Goal: Task Accomplishment & Management: Manage account settings

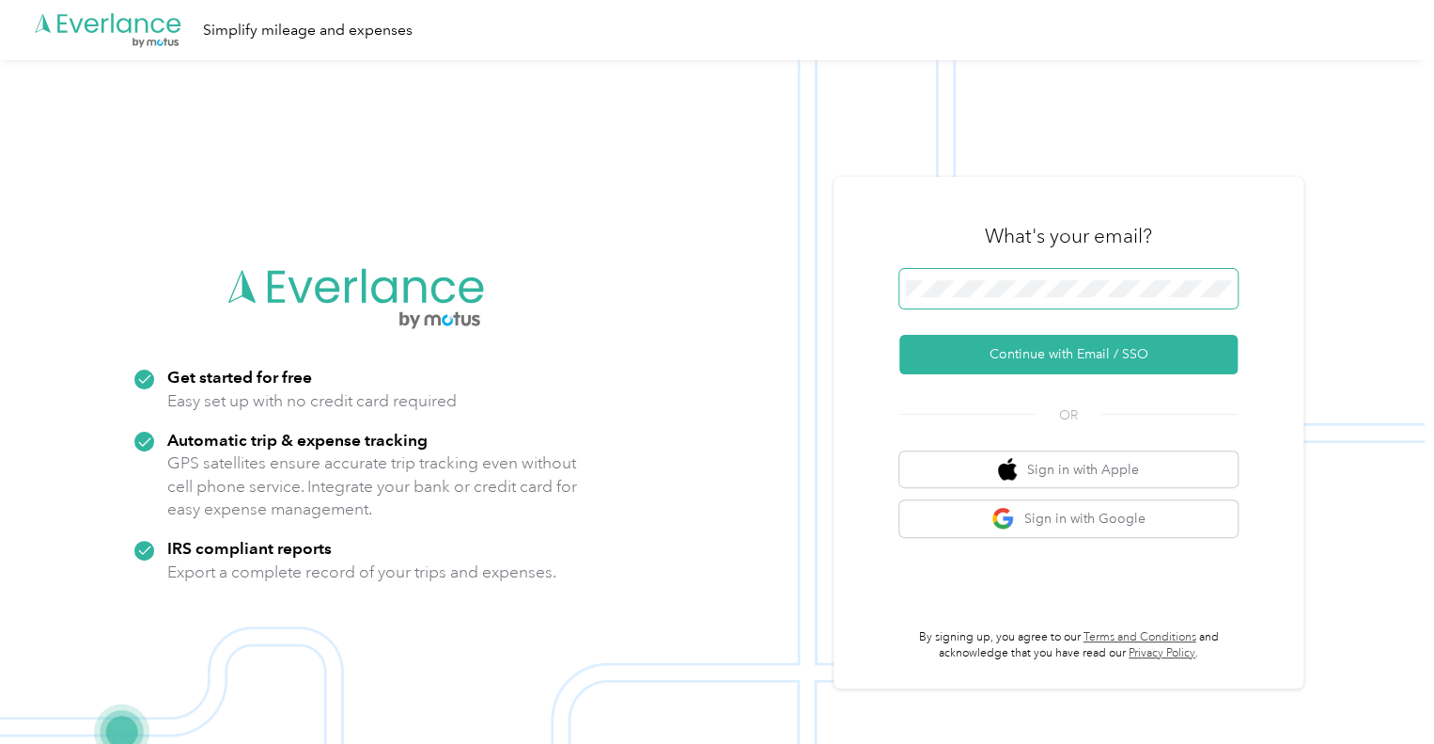
click at [900, 335] on button "Continue with Email / SSO" at bounding box center [1069, 354] width 338 height 39
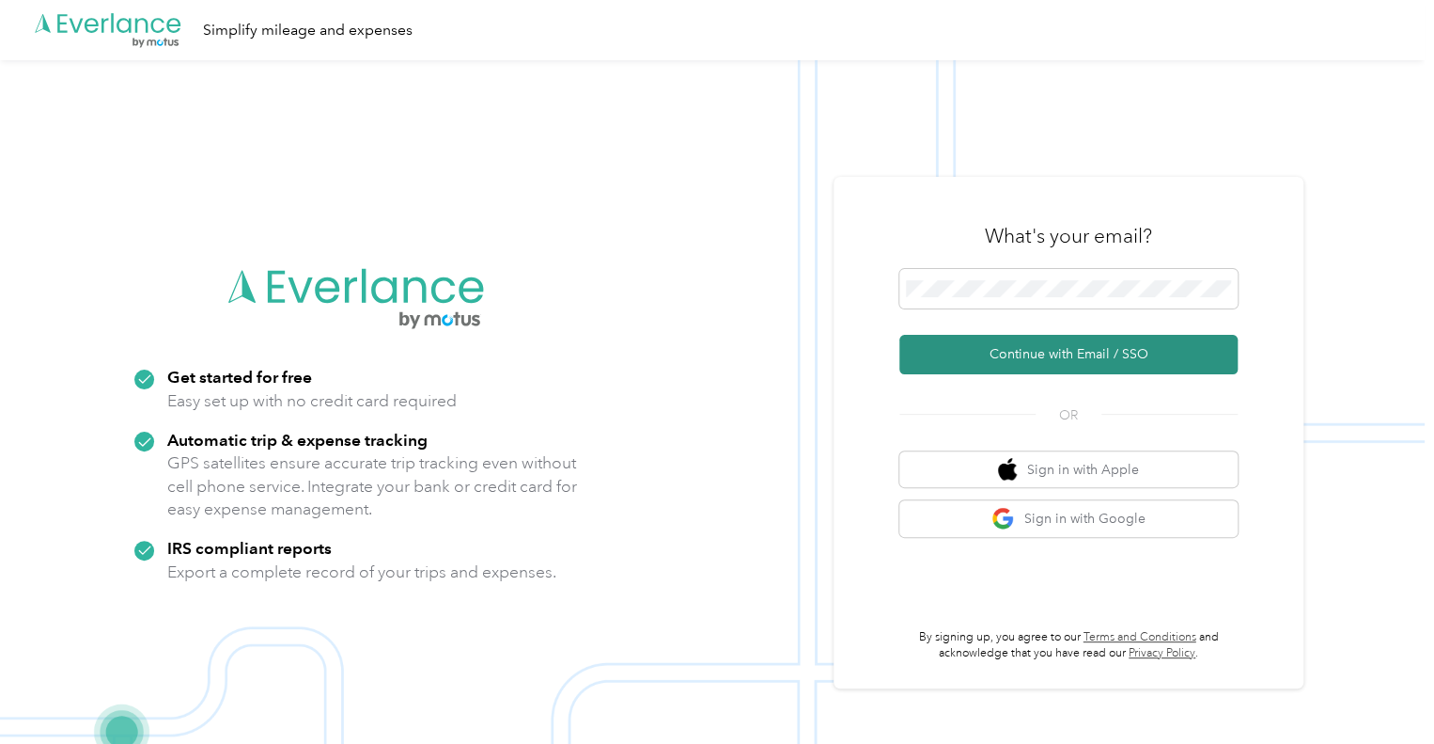
click at [948, 346] on button "Continue with Email / SSO" at bounding box center [1069, 354] width 338 height 39
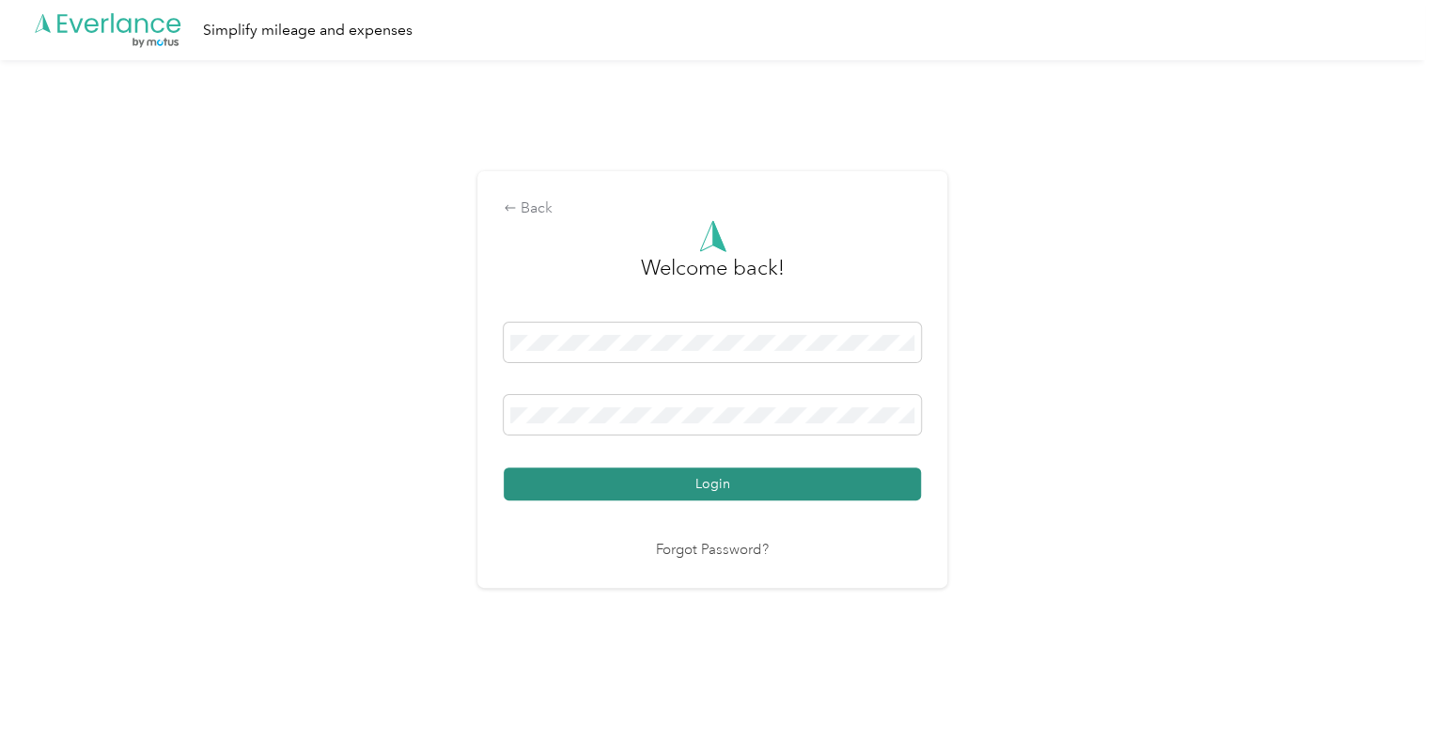
click at [720, 480] on button "Login" at bounding box center [712, 483] width 417 height 33
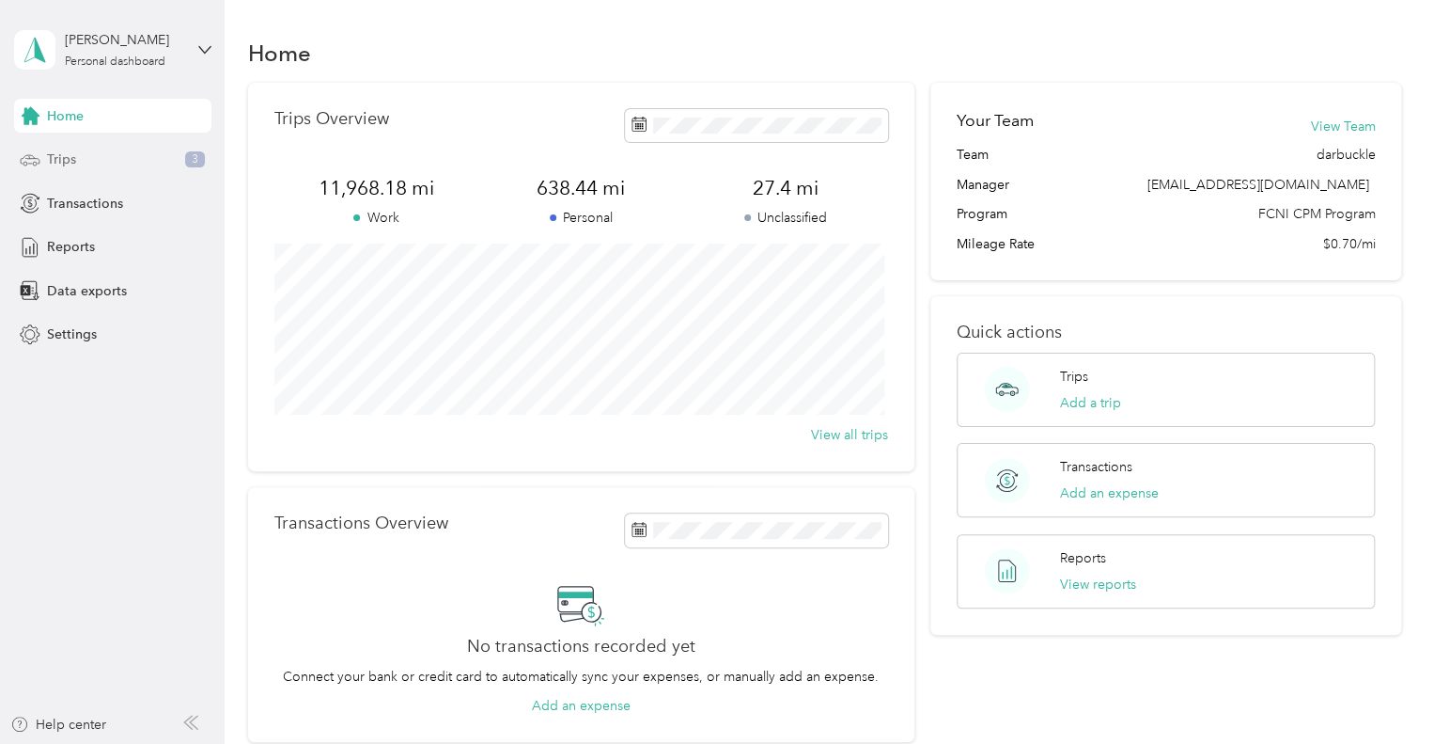
click at [100, 162] on div "Trips 3" at bounding box center [112, 160] width 197 height 34
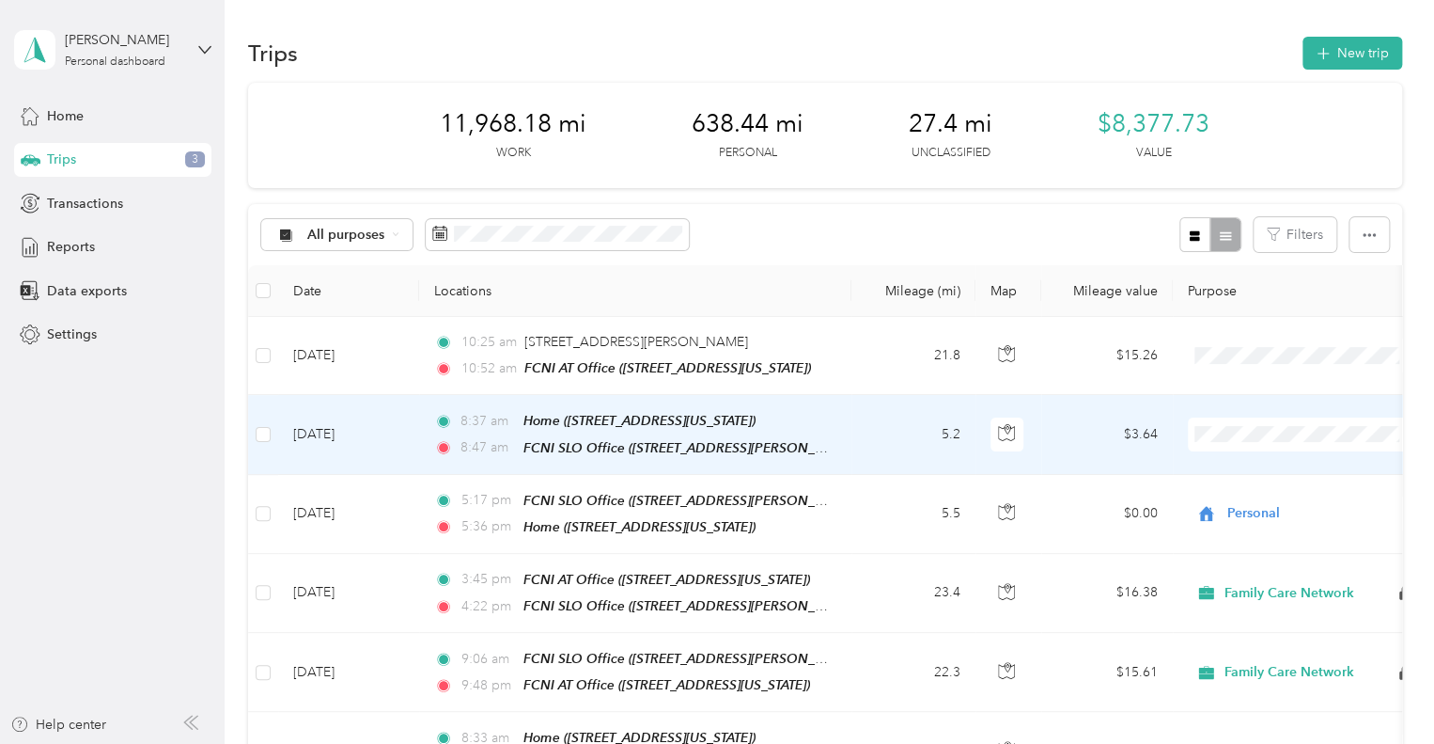
click at [1262, 490] on span "Personal" at bounding box center [1321, 500] width 174 height 20
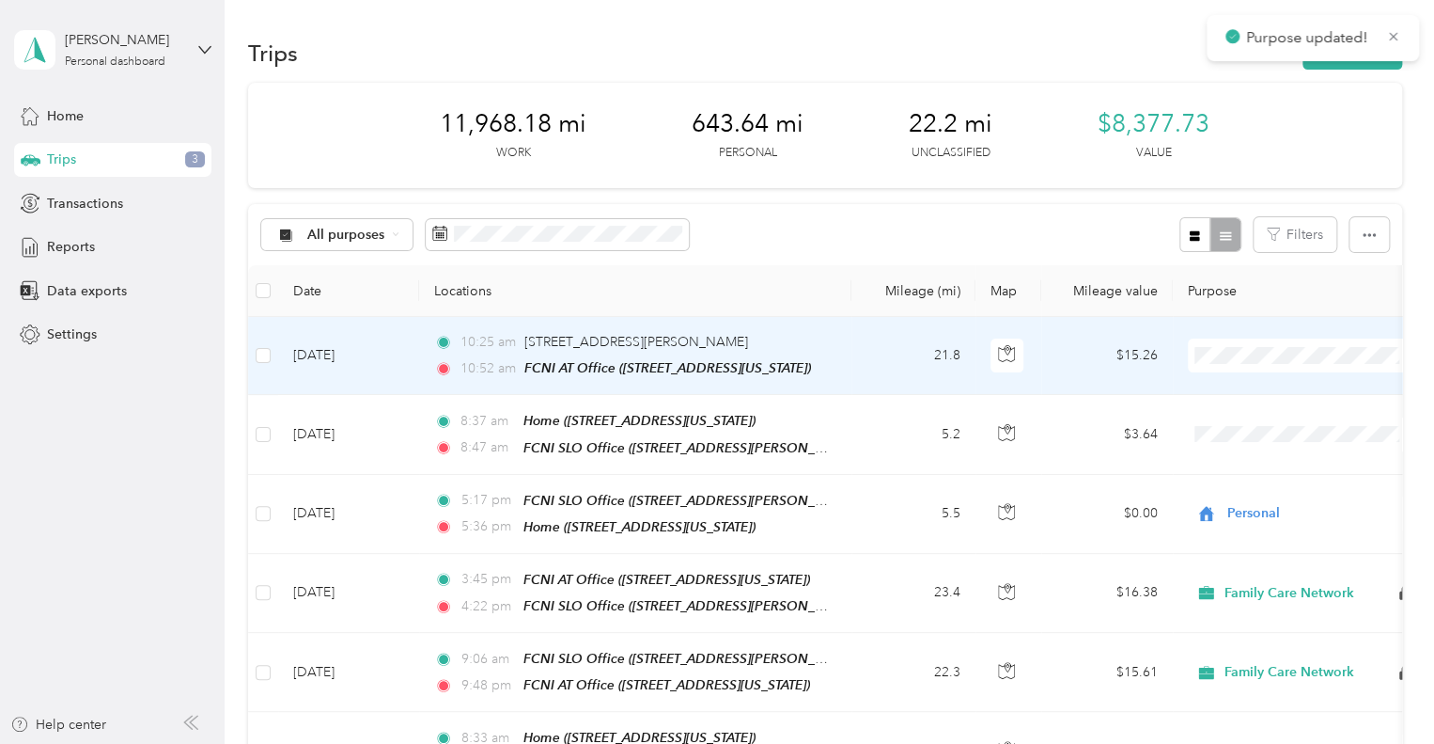
click at [398, 352] on td "[DATE]" at bounding box center [348, 356] width 141 height 78
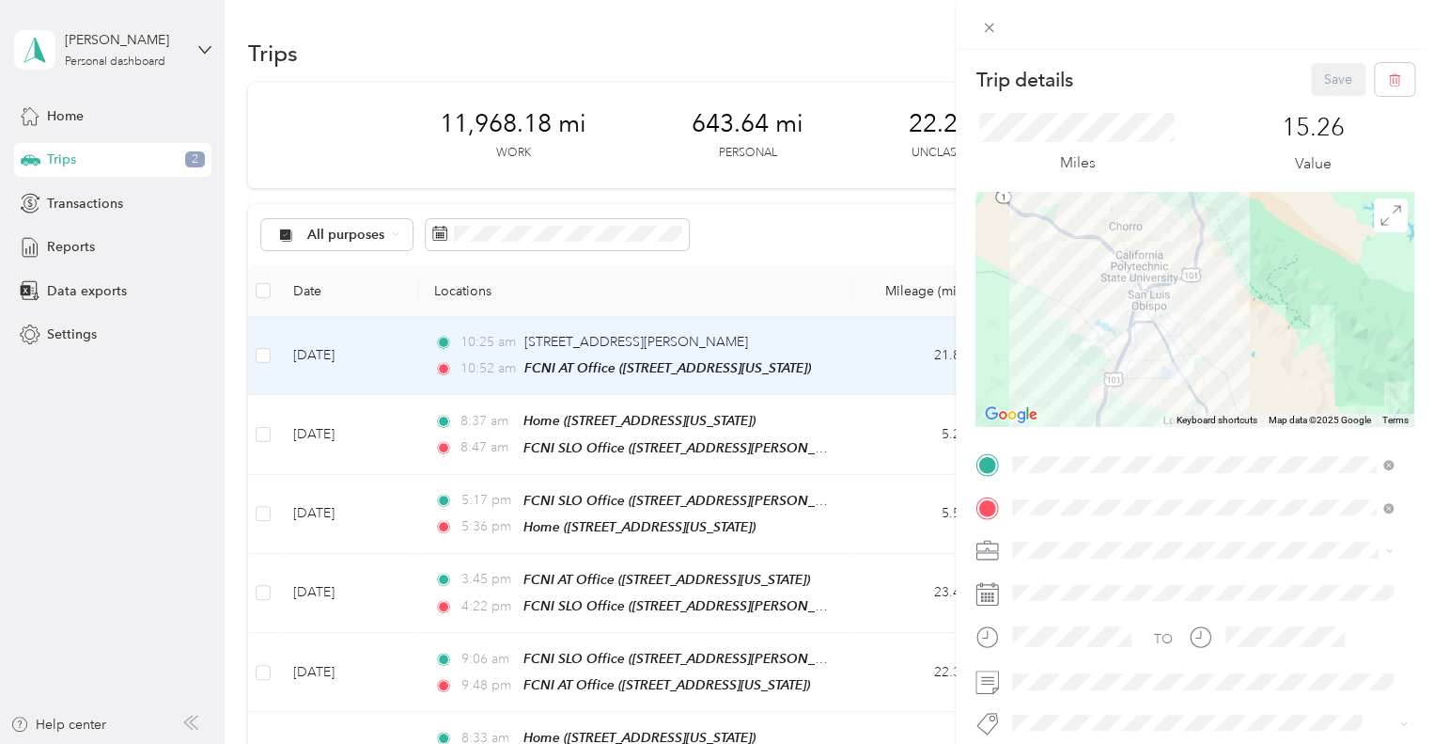
drag, startPoint x: 1237, startPoint y: 360, endPoint x: 1237, endPoint y: 243, distance: 116.6
click at [1237, 243] on div at bounding box center [1195, 309] width 439 height 235
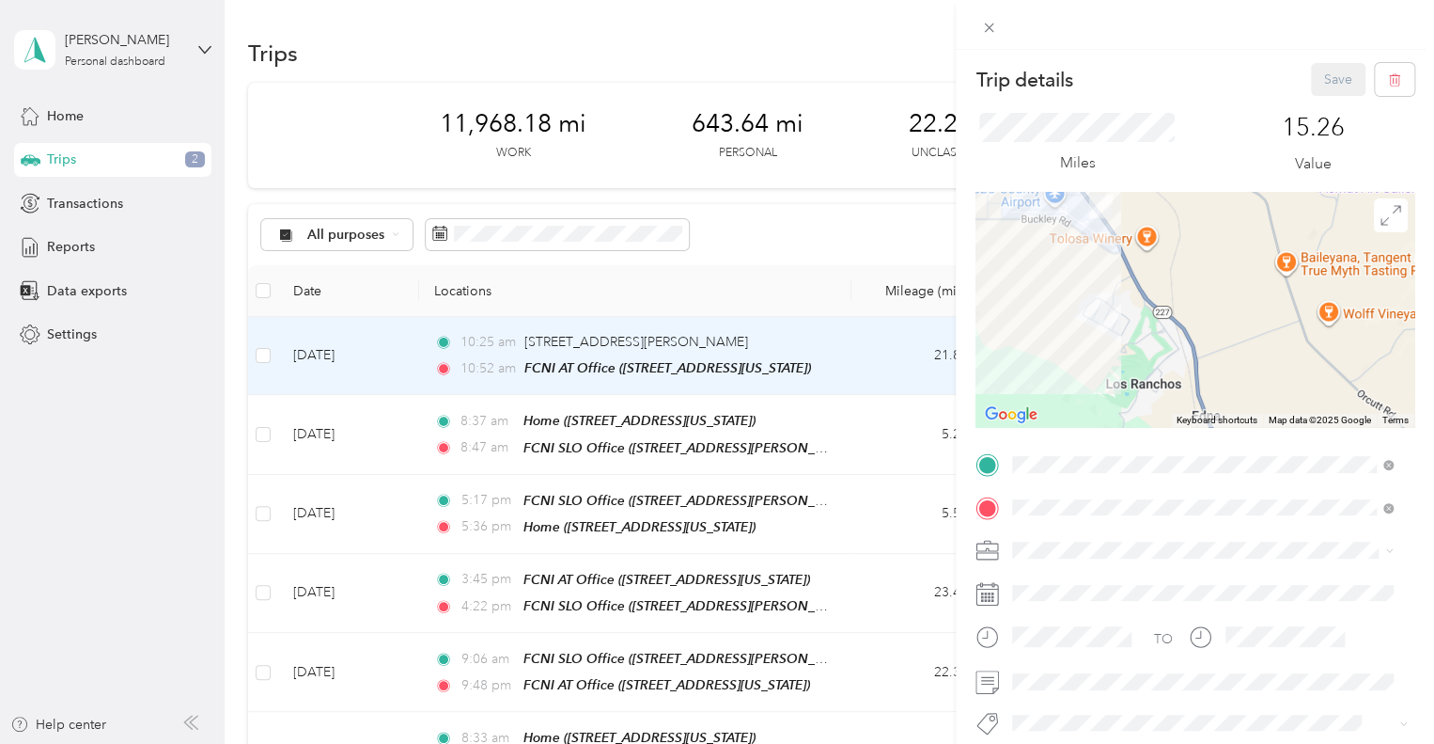
drag, startPoint x: 1121, startPoint y: 257, endPoint x: 1171, endPoint y: 344, distance: 101.1
click at [1171, 344] on div at bounding box center [1195, 309] width 439 height 235
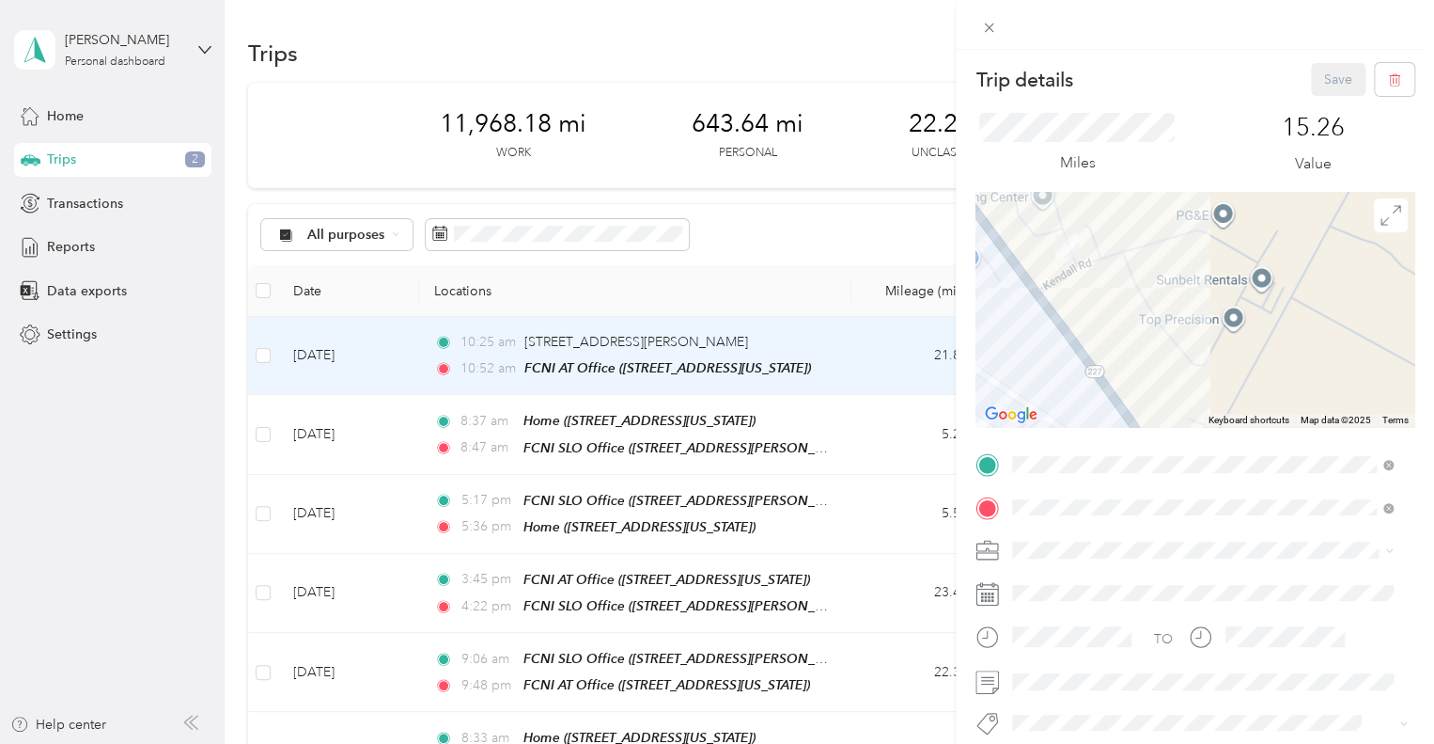
drag, startPoint x: 1113, startPoint y: 285, endPoint x: 1153, endPoint y: 353, distance: 79.6
click at [1153, 353] on div at bounding box center [1195, 309] width 439 height 235
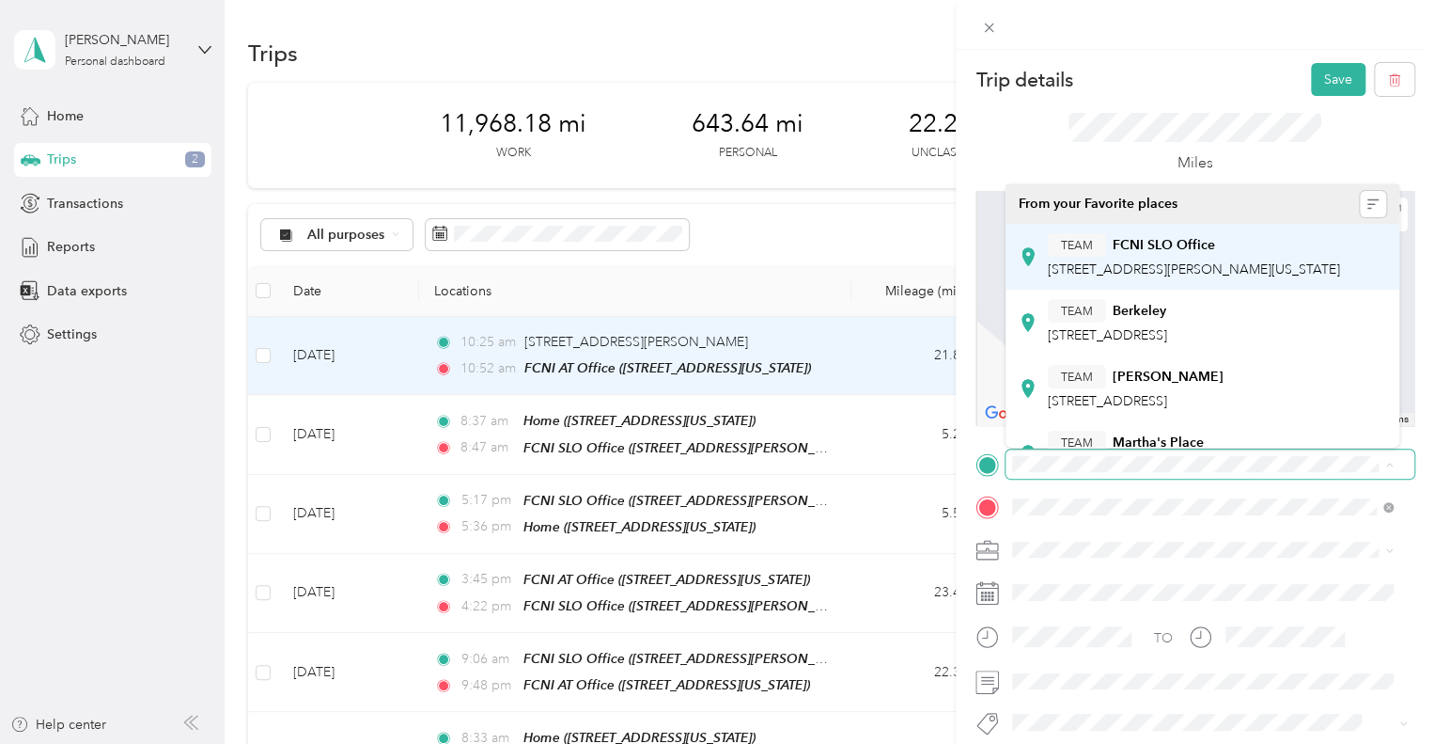
click at [1109, 261] on span "[STREET_ADDRESS][PERSON_NAME][US_STATE]" at bounding box center [1194, 269] width 292 height 16
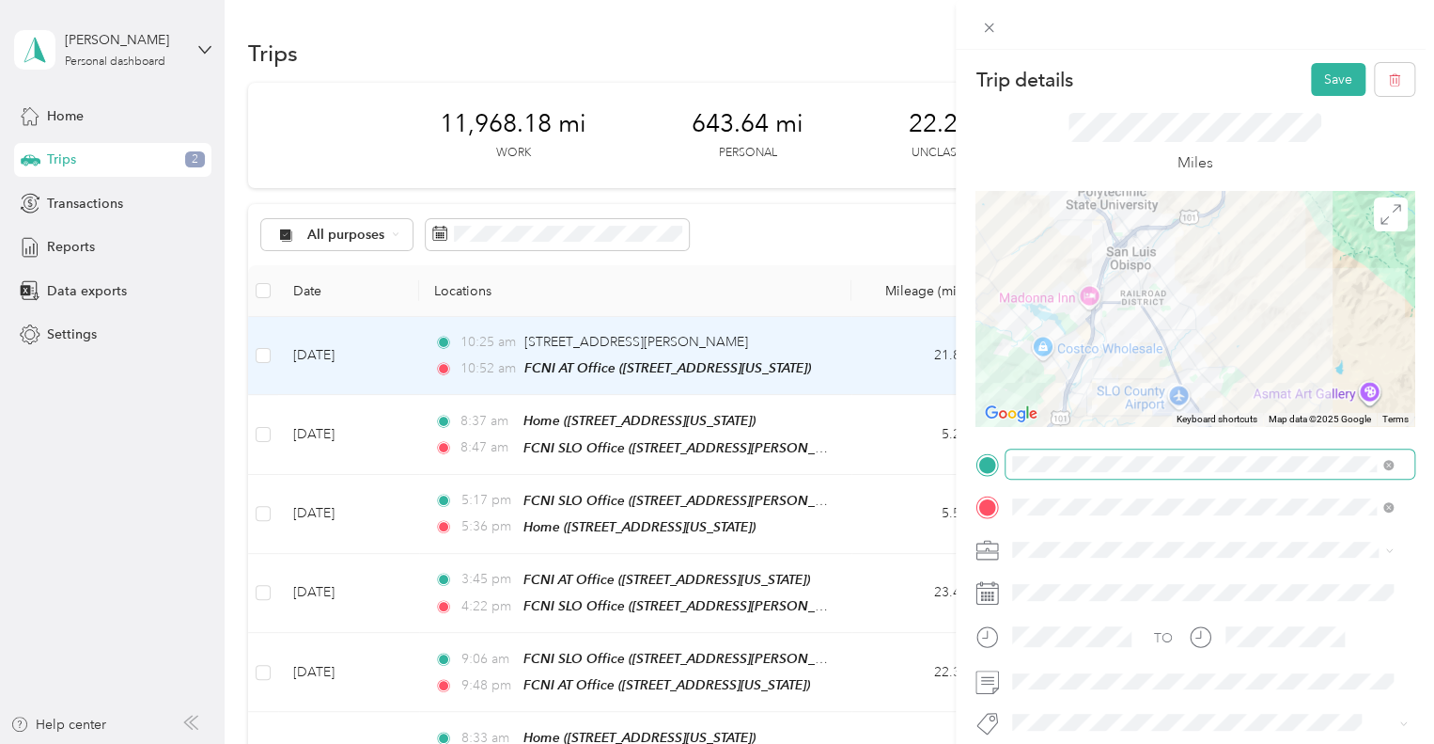
click at [1092, 571] on li "Family Care Network" at bounding box center [1203, 581] width 394 height 33
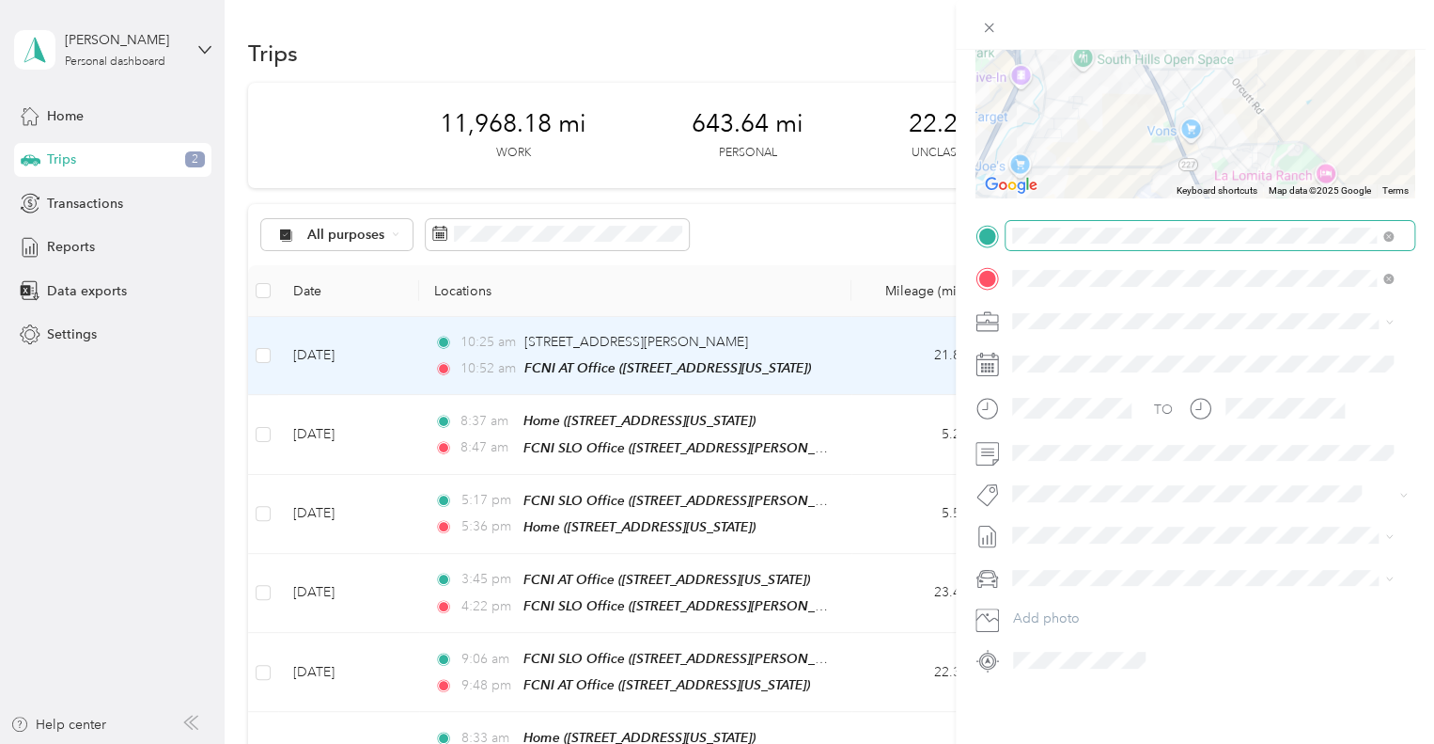
scroll to position [242, 0]
click at [1061, 509] on button "Hsp" at bounding box center [1042, 513] width 47 height 24
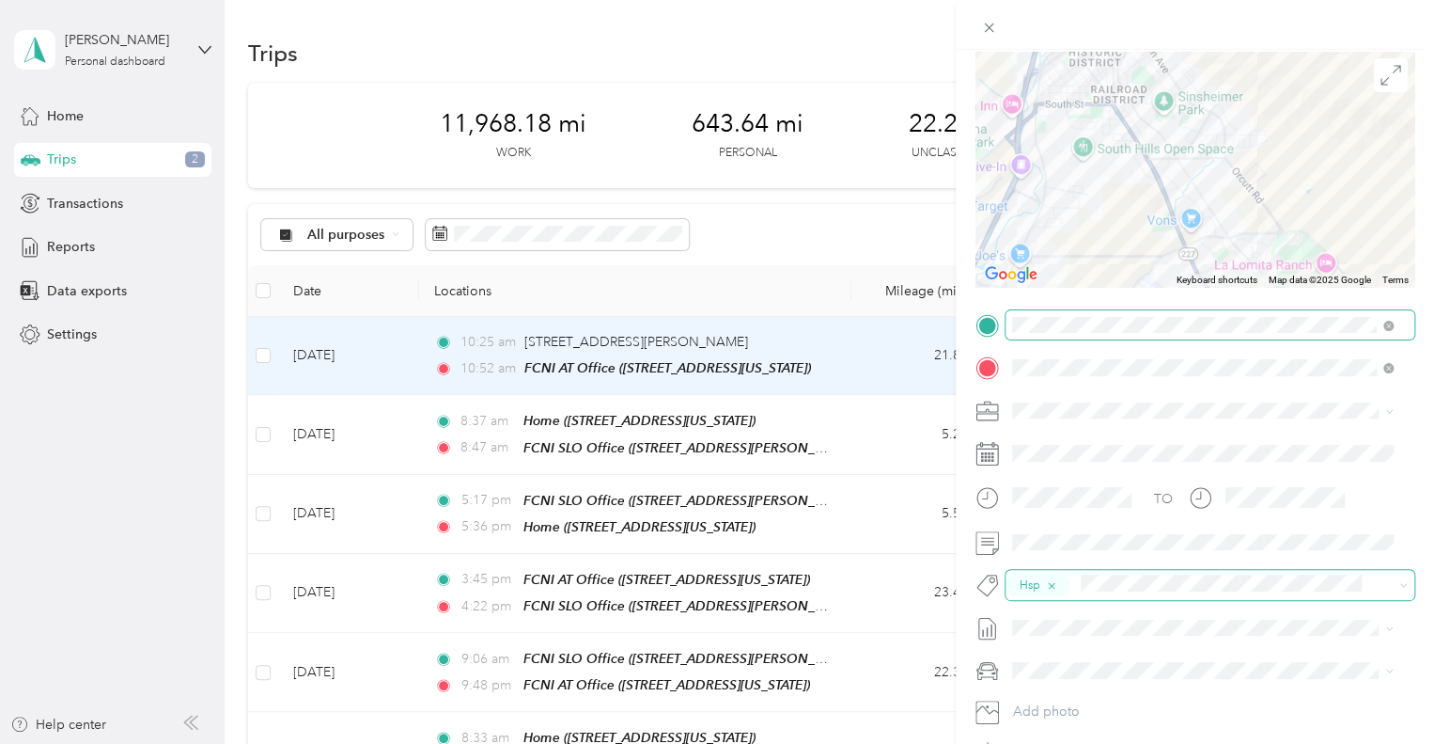
scroll to position [0, 0]
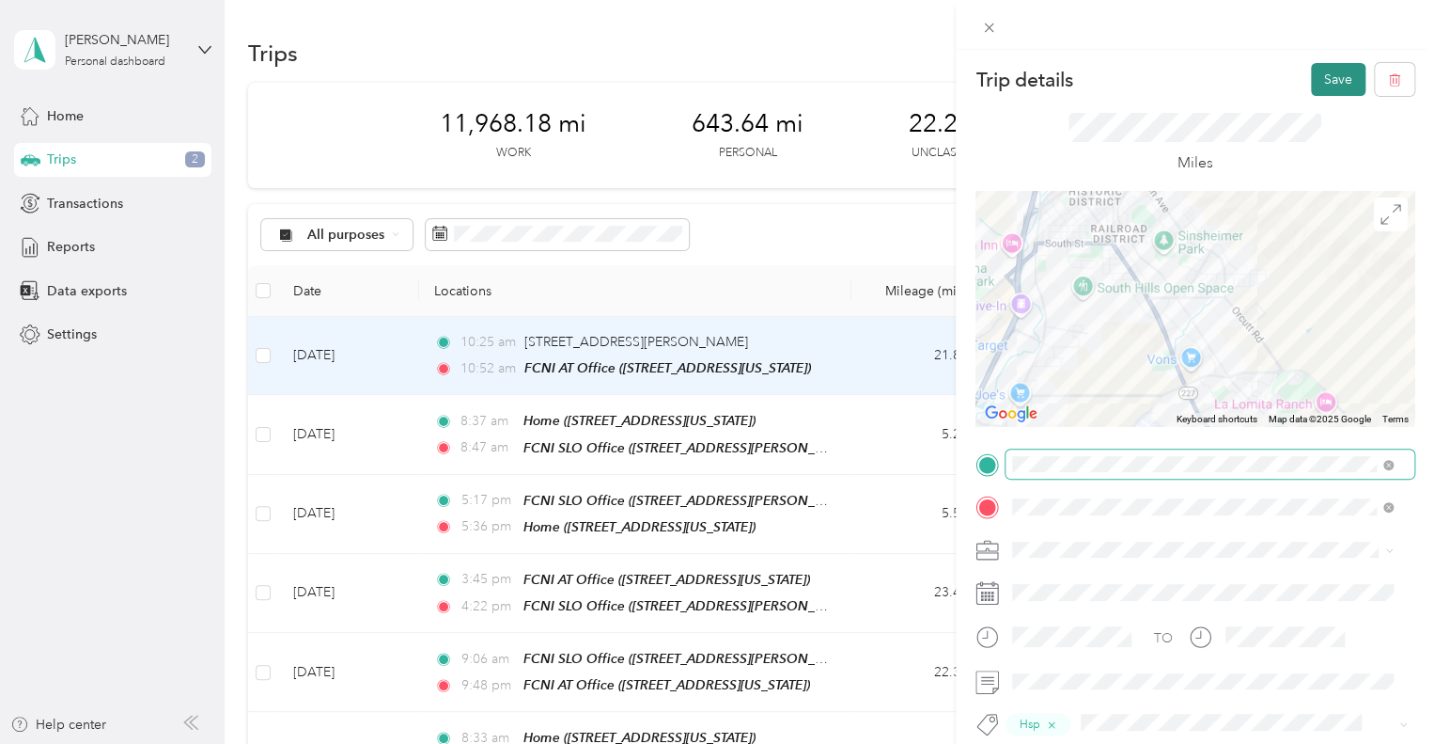
click at [1334, 78] on button "Save" at bounding box center [1338, 79] width 55 height 33
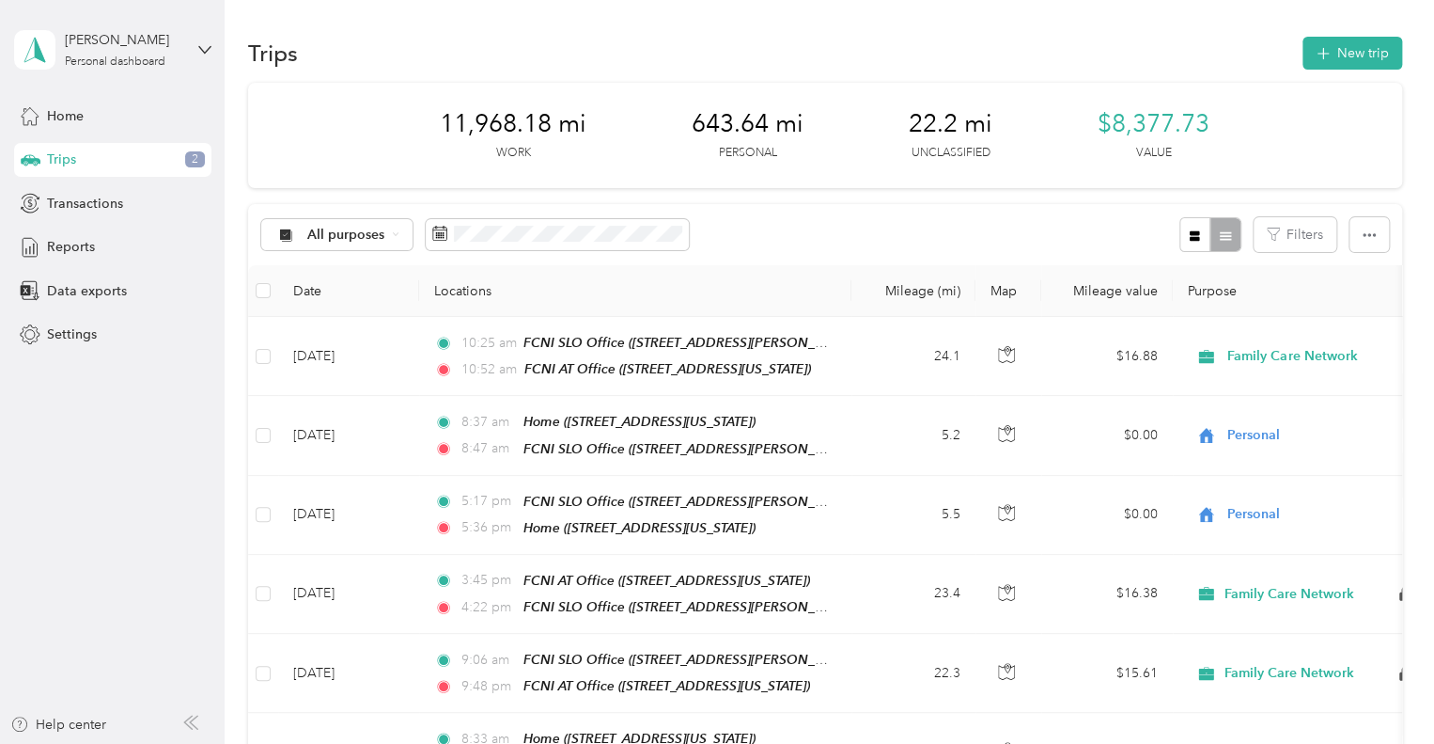
click at [203, 41] on div "[PERSON_NAME] Personal dashboard" at bounding box center [112, 50] width 197 height 66
click at [116, 153] on div "Log out" at bounding box center [211, 154] width 369 height 33
